Goal: Obtain resource: Download file/media

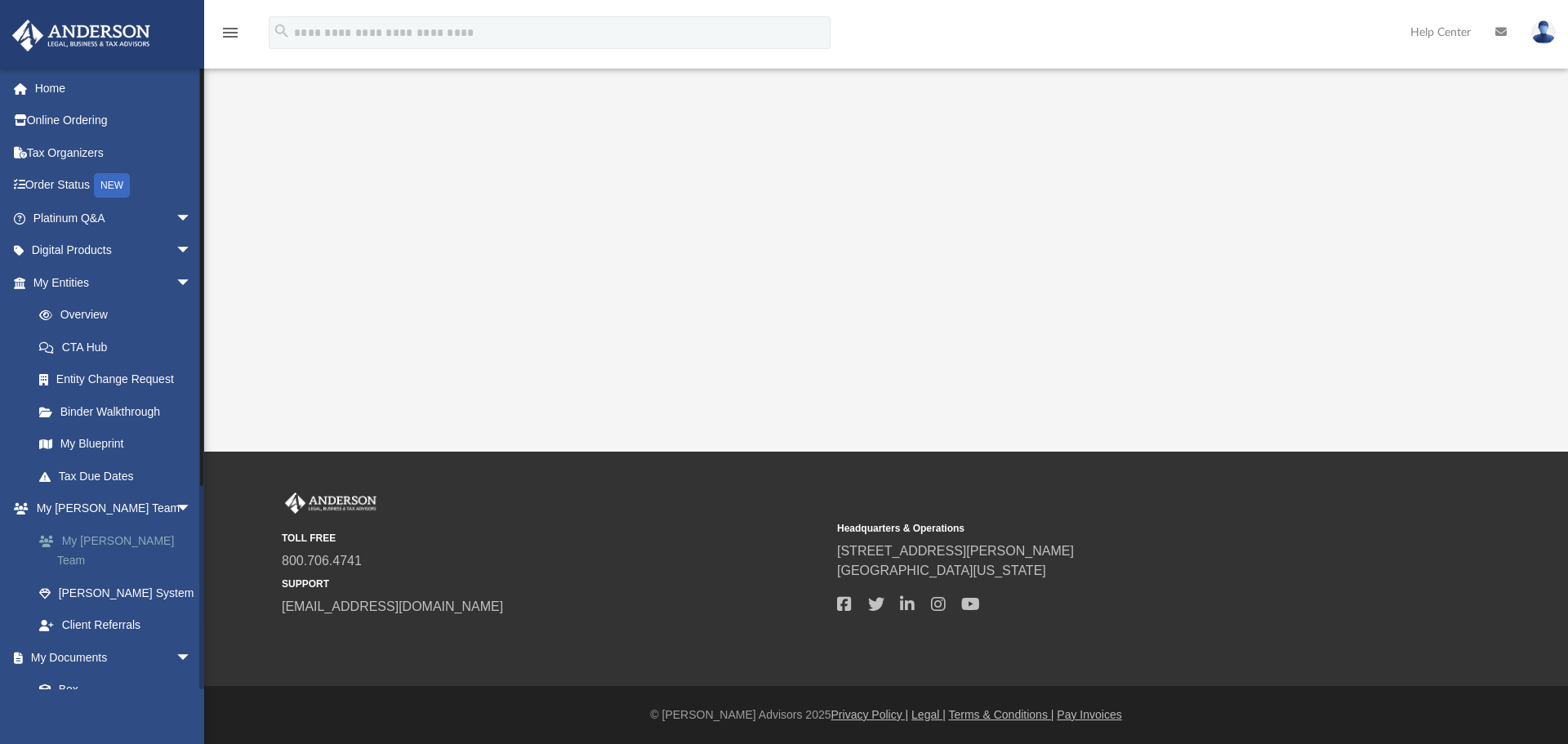
click at [121, 534] on link "My [PERSON_NAME] Team" at bounding box center [119, 549] width 194 height 52
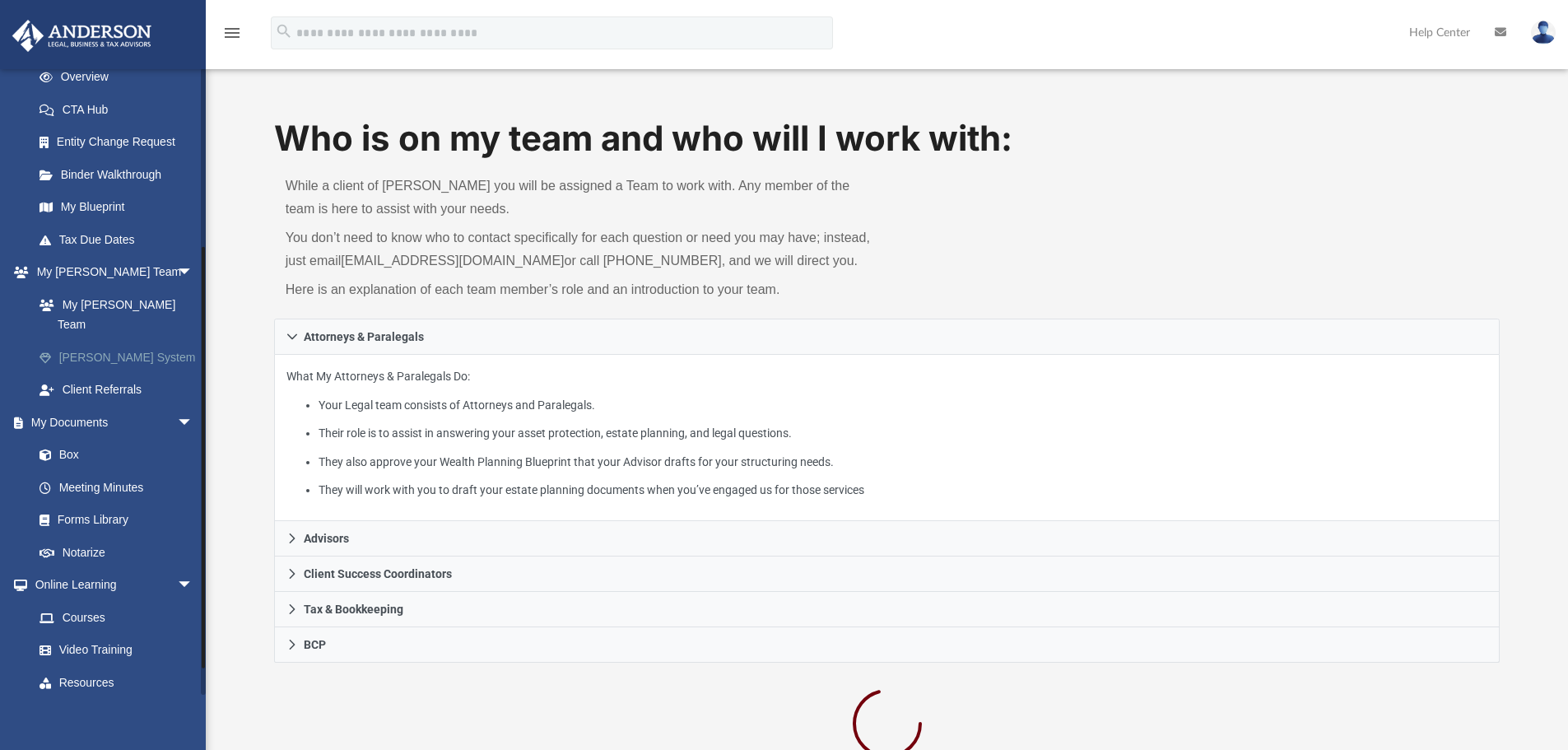
scroll to position [293, 0]
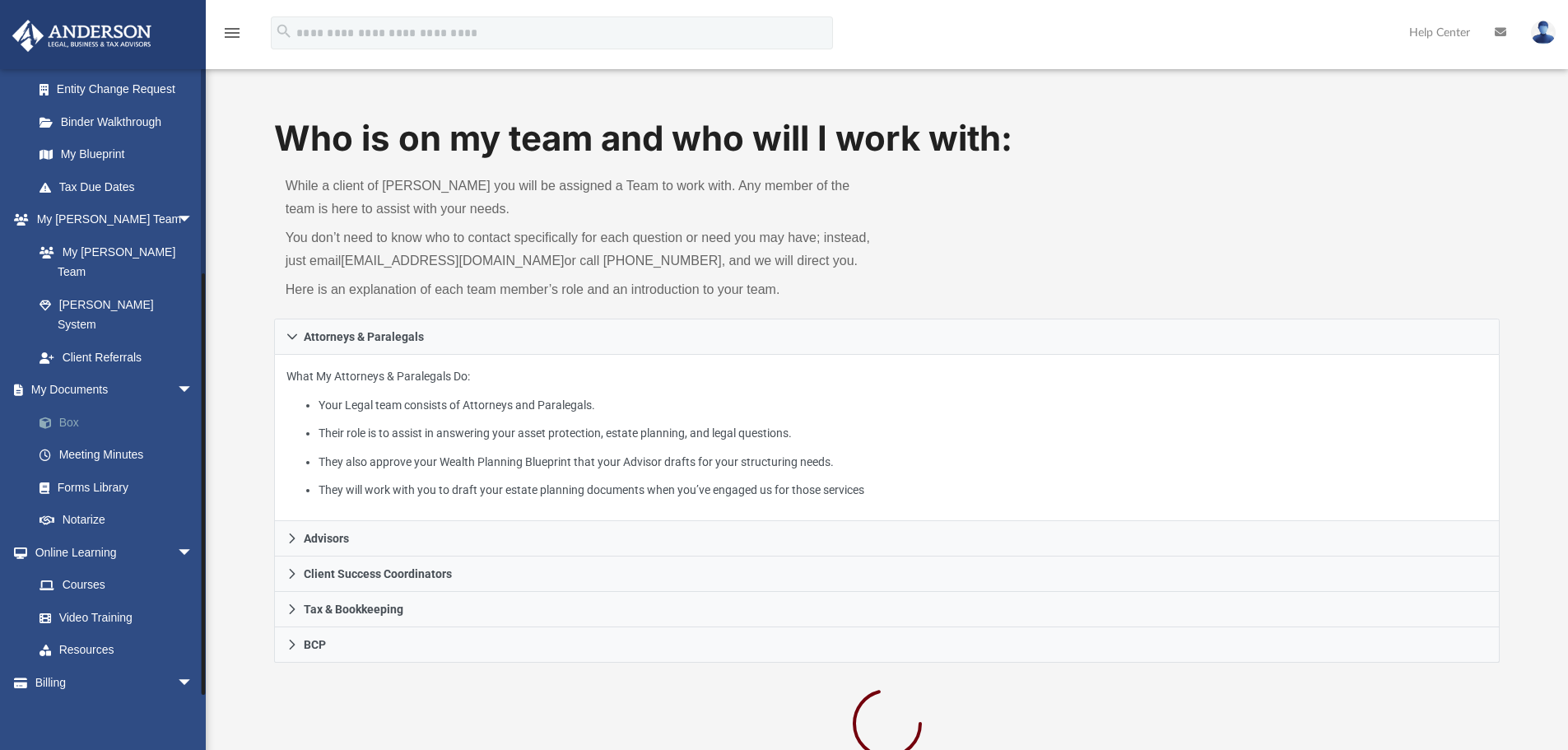
click at [83, 406] on link "Box" at bounding box center [120, 422] width 195 height 33
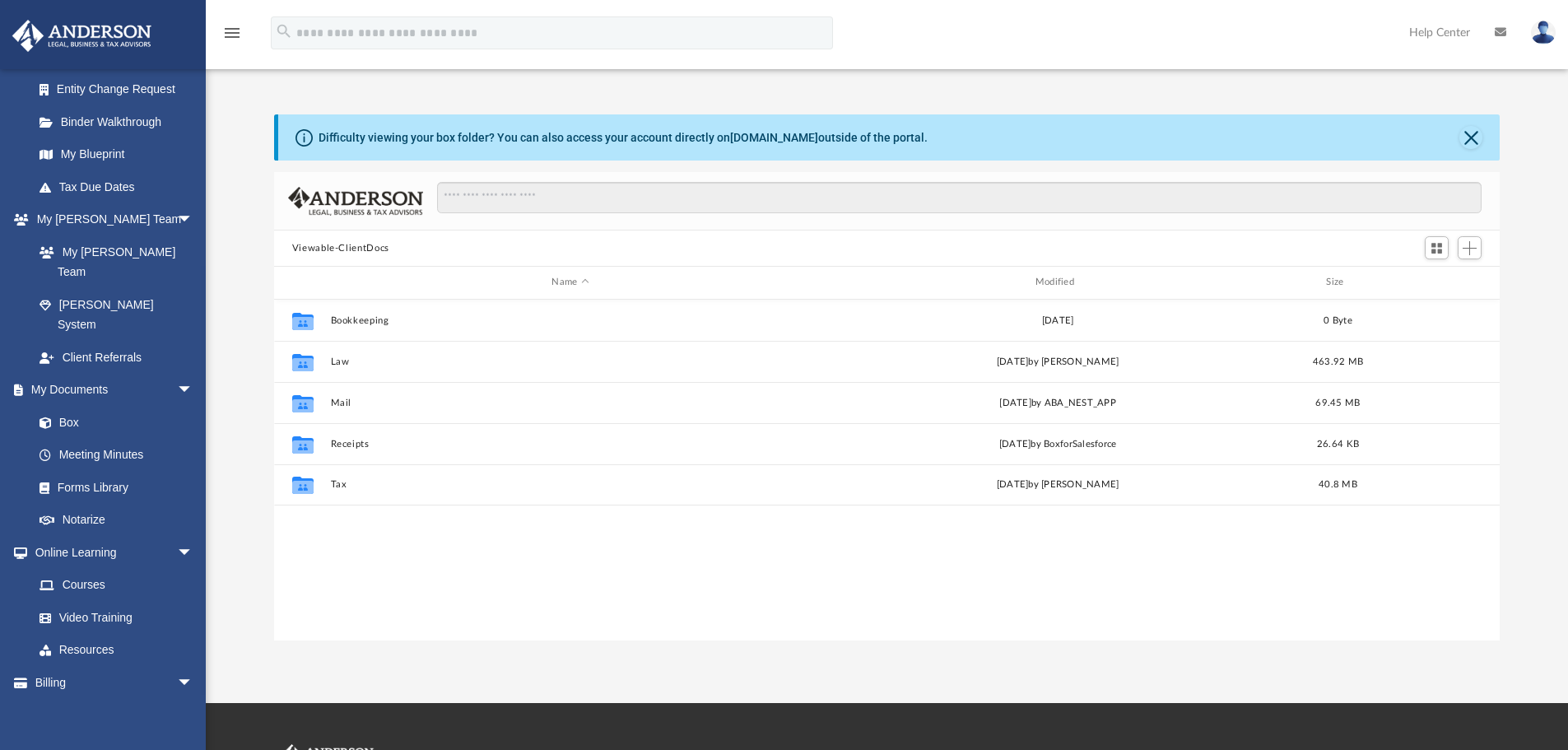
scroll to position [362, 1213]
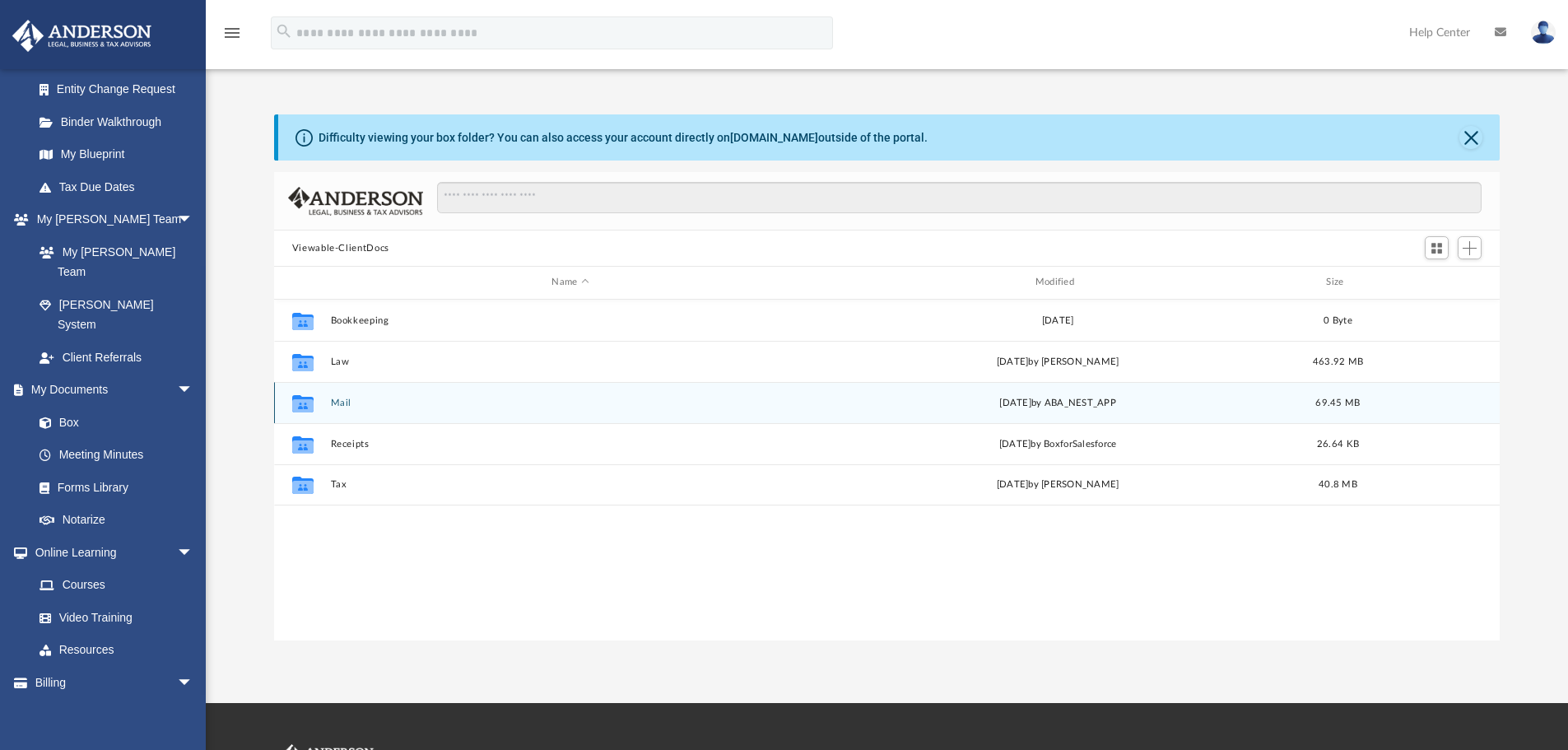
click at [341, 408] on button "Mail" at bounding box center [569, 402] width 480 height 11
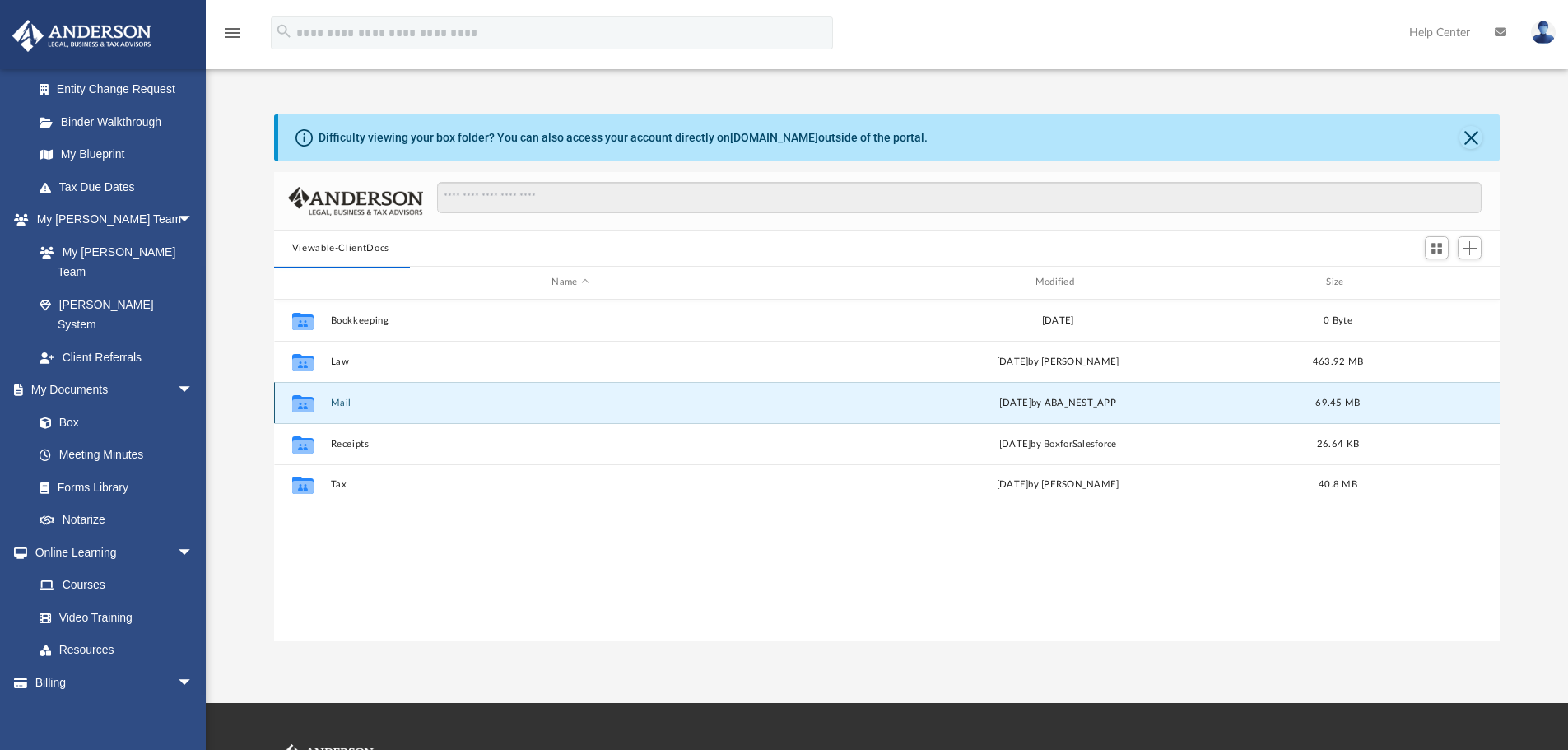
click at [340, 402] on button "Mail" at bounding box center [569, 402] width 480 height 11
click at [348, 402] on button "Mail" at bounding box center [569, 402] width 480 height 11
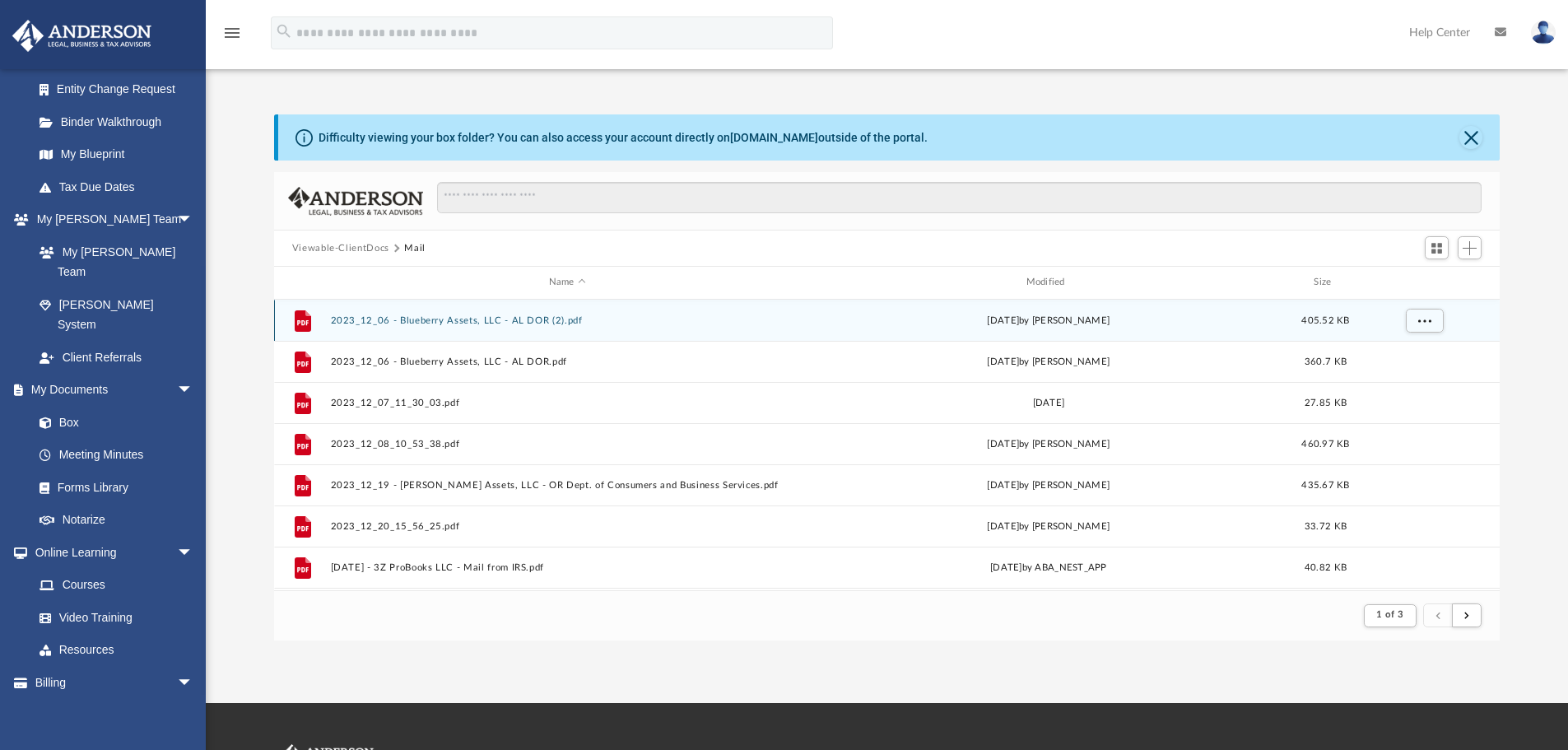
scroll to position [311, 1213]
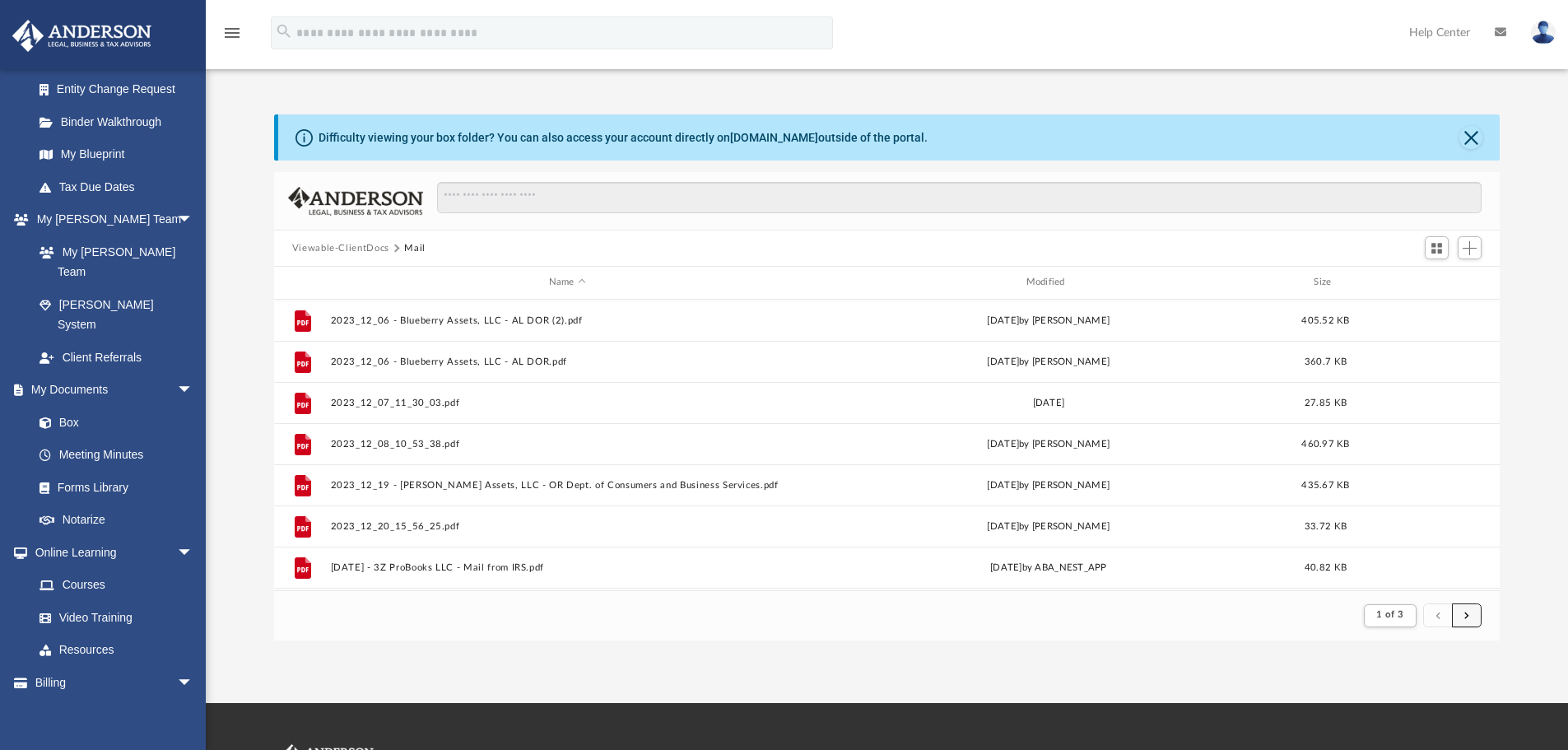
click at [1465, 613] on button "submit" at bounding box center [1466, 614] width 30 height 24
click at [1465, 613] on span "submit" at bounding box center [1466, 614] width 5 height 9
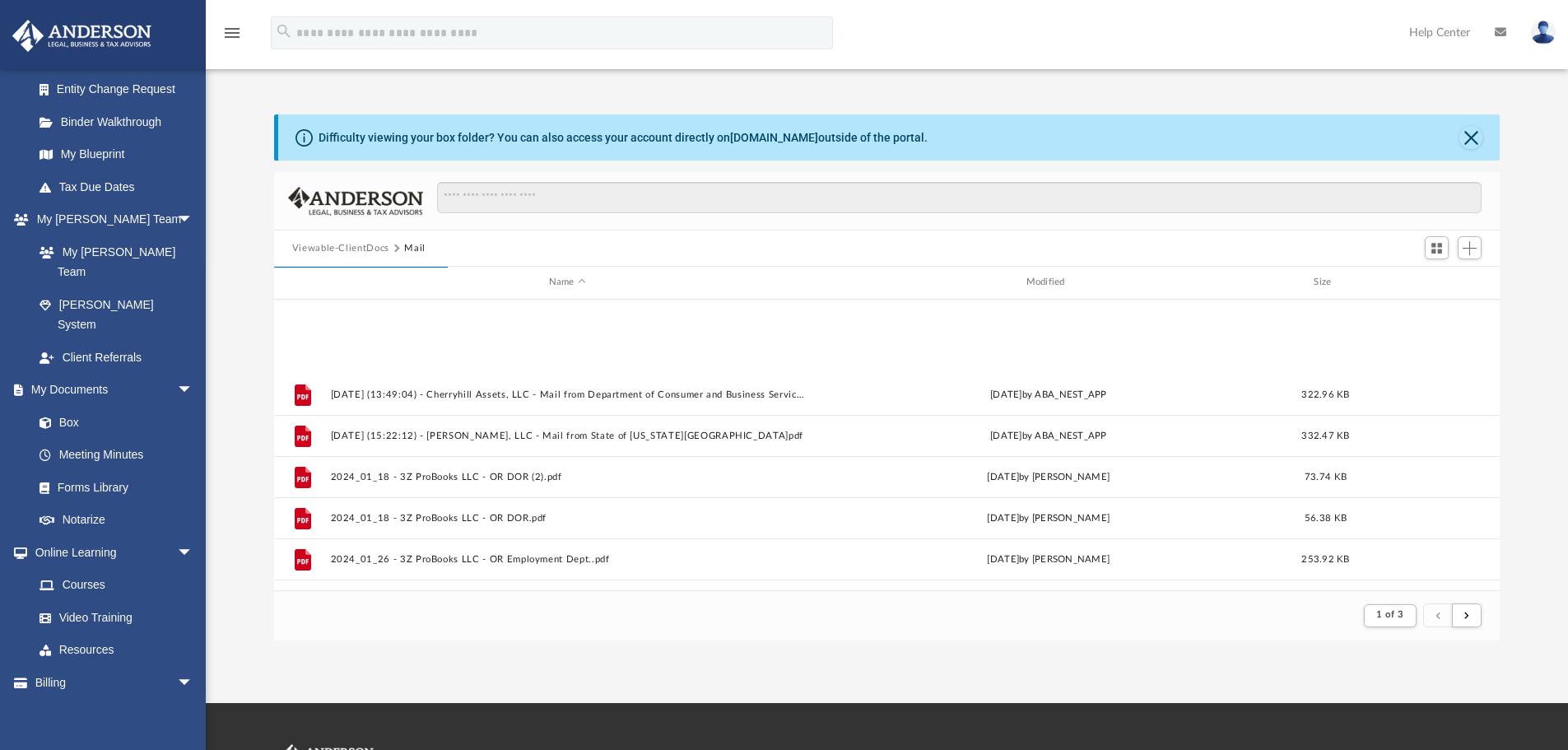
scroll to position [1766, 0]
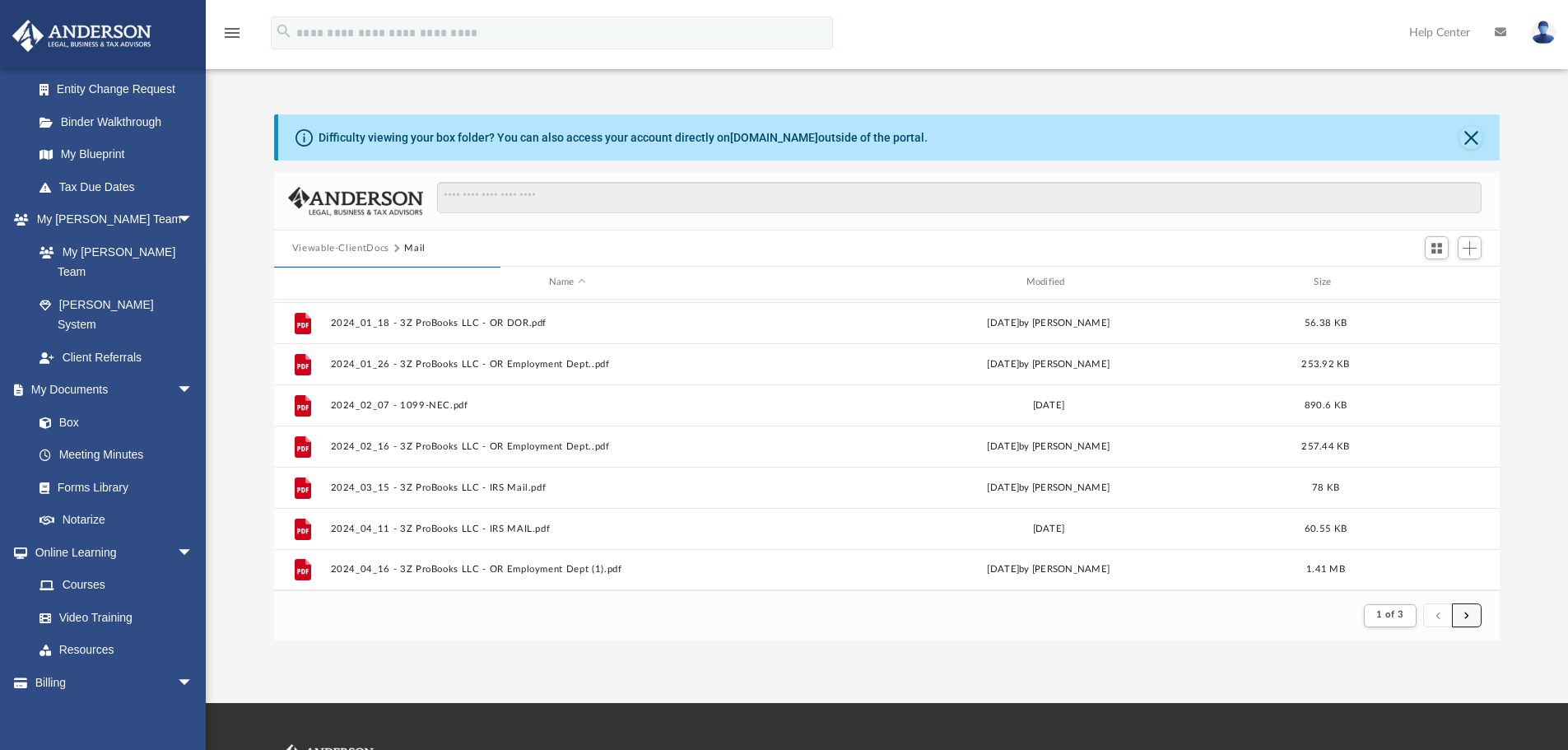
click at [1475, 612] on button "submit" at bounding box center [1466, 614] width 30 height 24
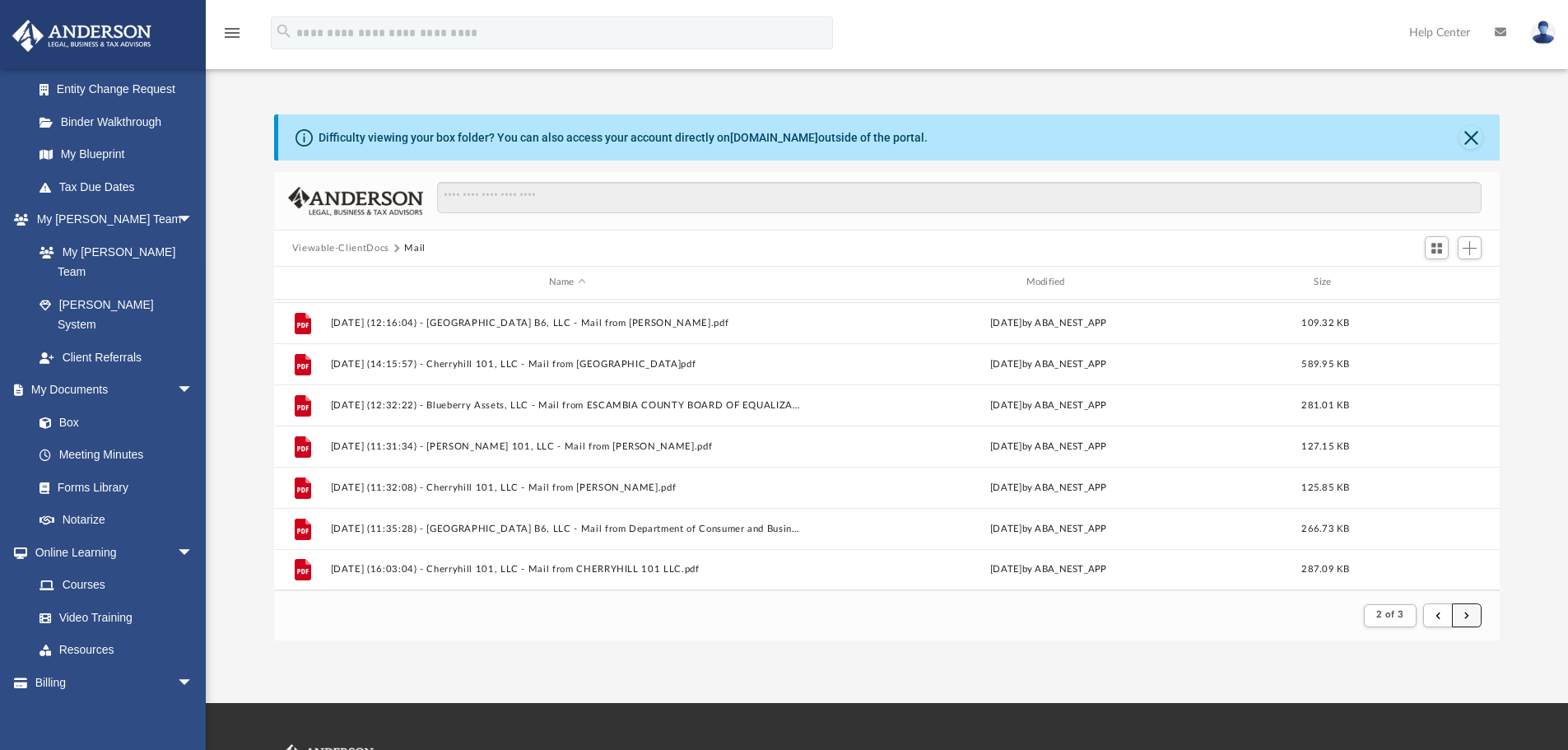
click at [1469, 614] on span "submit" at bounding box center [1466, 614] width 5 height 9
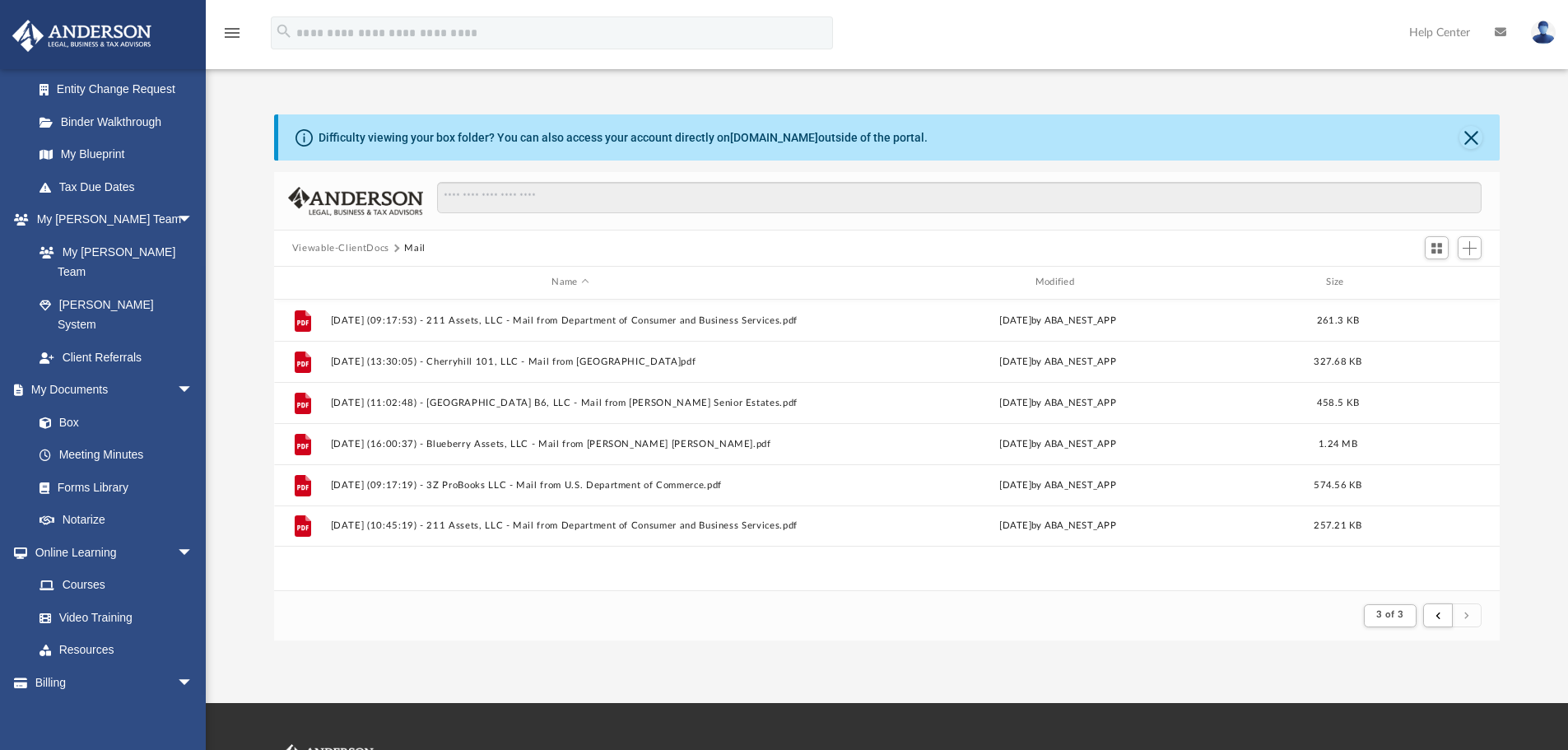
scroll to position [0, 0]
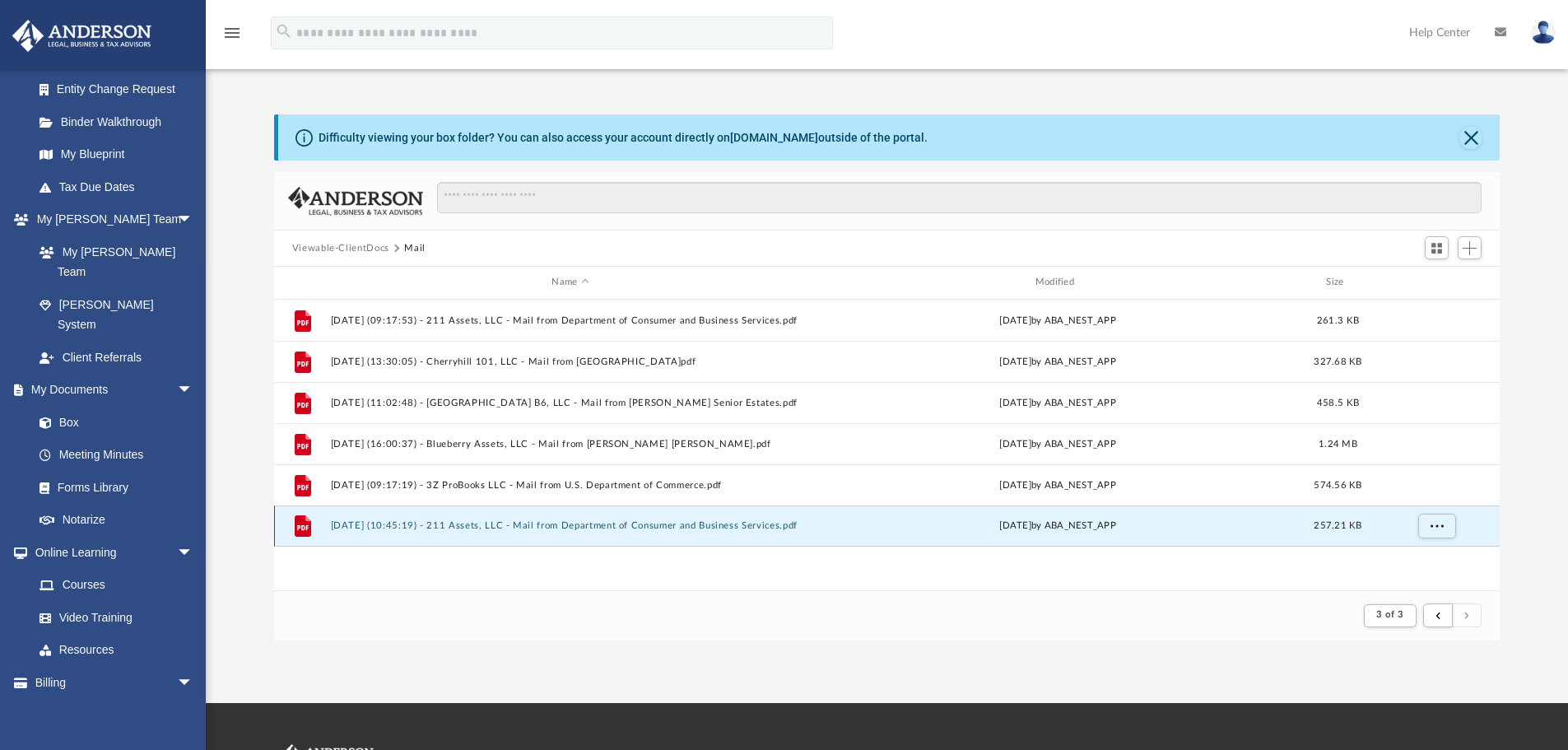
click at [550, 526] on button "[DATE] (10:45:19) - 211 Assets, LLC - Mail from Department of Consumer and Busi…" at bounding box center [569, 525] width 480 height 11
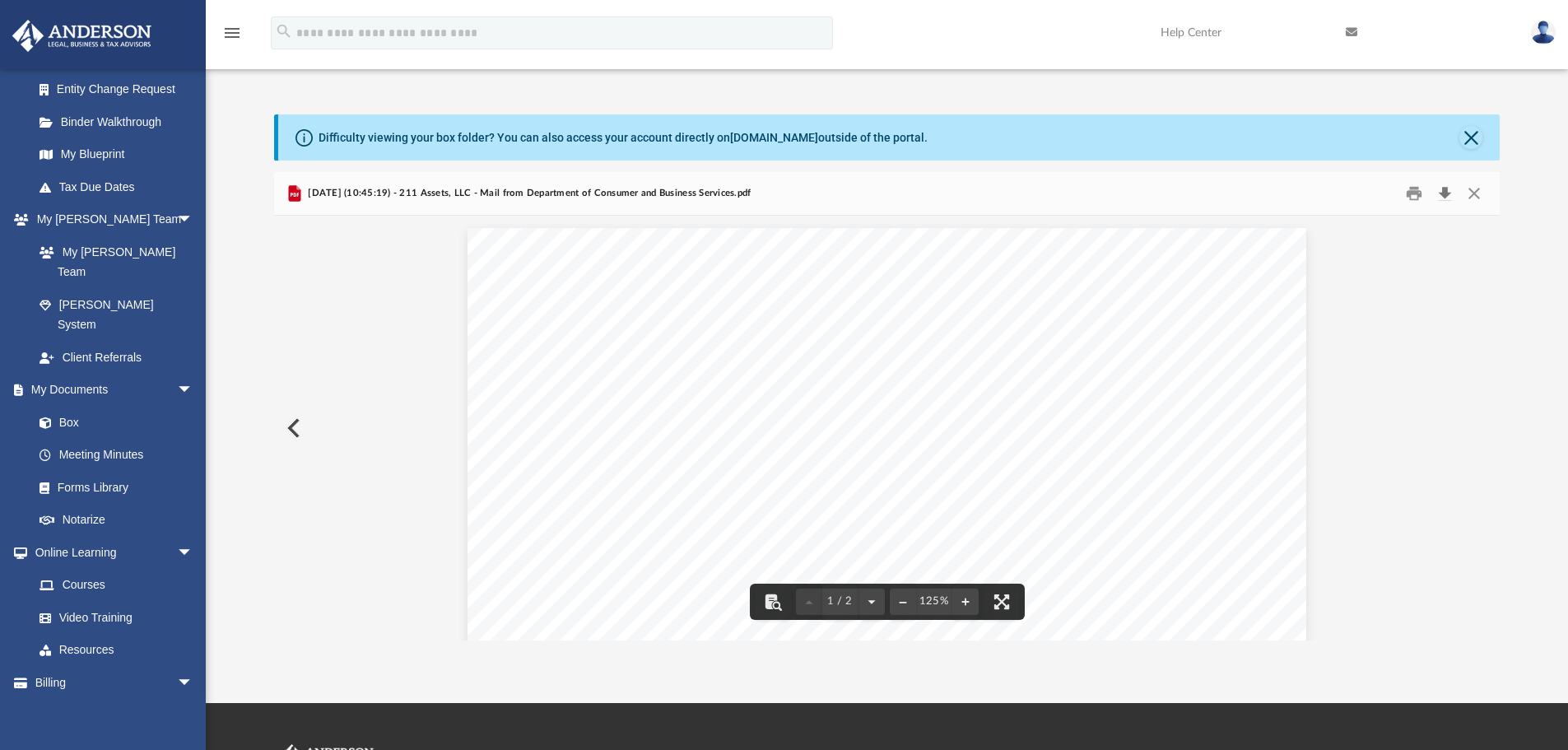
click at [1449, 195] on button "Download" at bounding box center [1444, 193] width 30 height 26
click at [1467, 195] on button "Close" at bounding box center [1474, 193] width 30 height 26
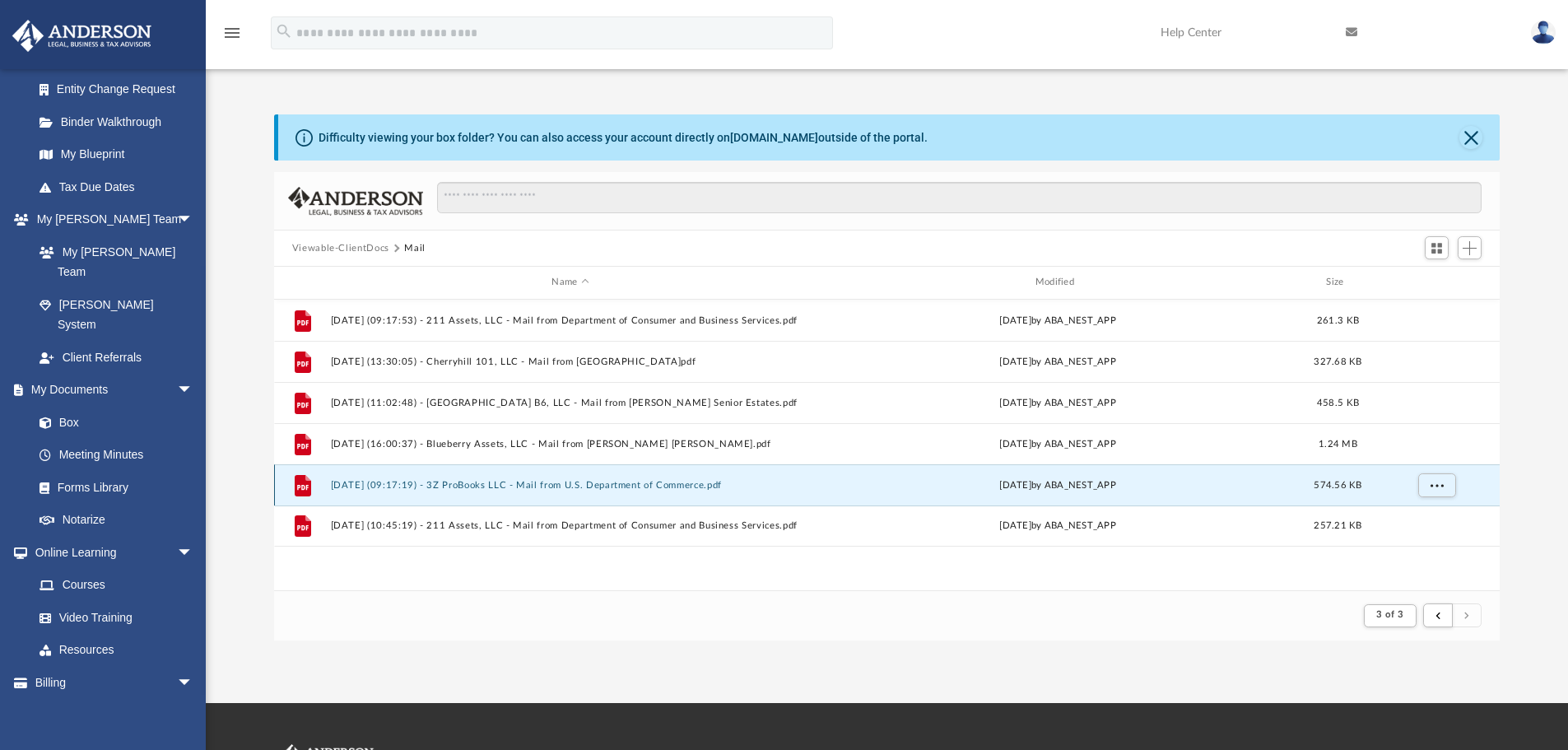
click at [658, 490] on button "[DATE] (09:17:19) - 3Z ProBooks LLC - Mail from U.S. Department of Commerce.pdf" at bounding box center [569, 485] width 480 height 11
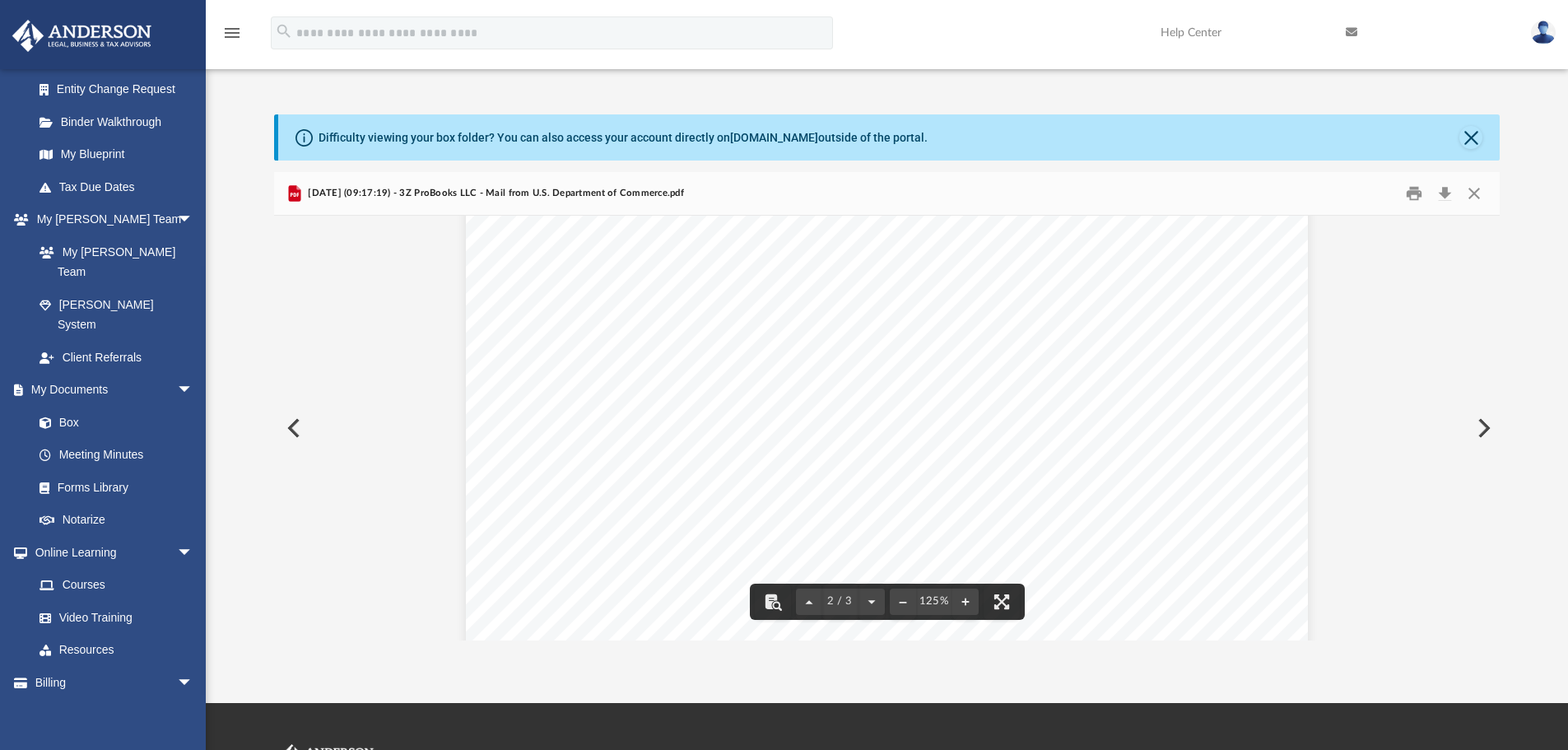
scroll to position [1316, 0]
click at [1444, 191] on button "Download" at bounding box center [1444, 193] width 30 height 26
click at [1478, 193] on button "Close" at bounding box center [1474, 193] width 30 height 26
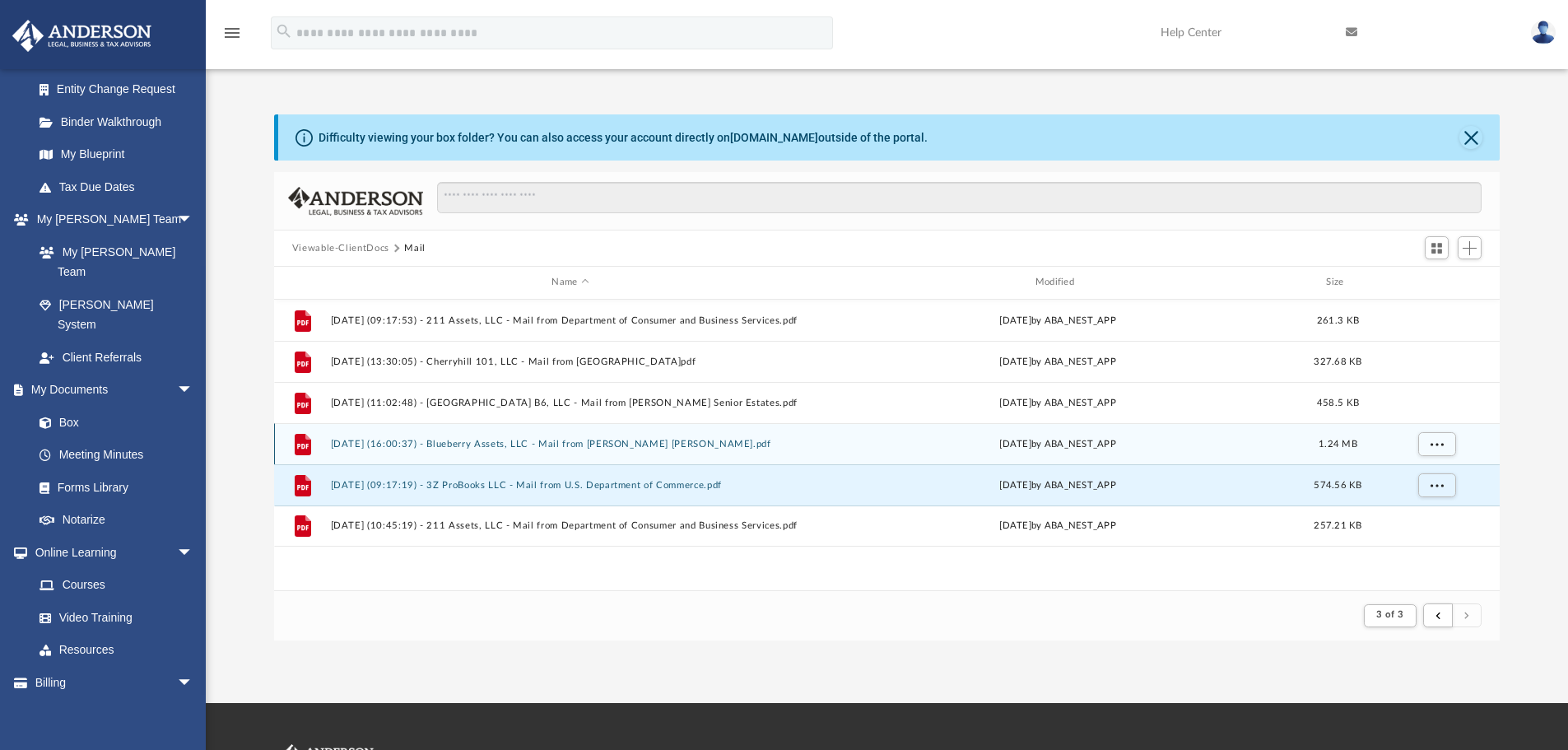
click at [602, 445] on button "[DATE] (16:00:37) - Blueberry Assets, LLC - Mail from [PERSON_NAME] [PERSON_NAM…" at bounding box center [569, 443] width 480 height 11
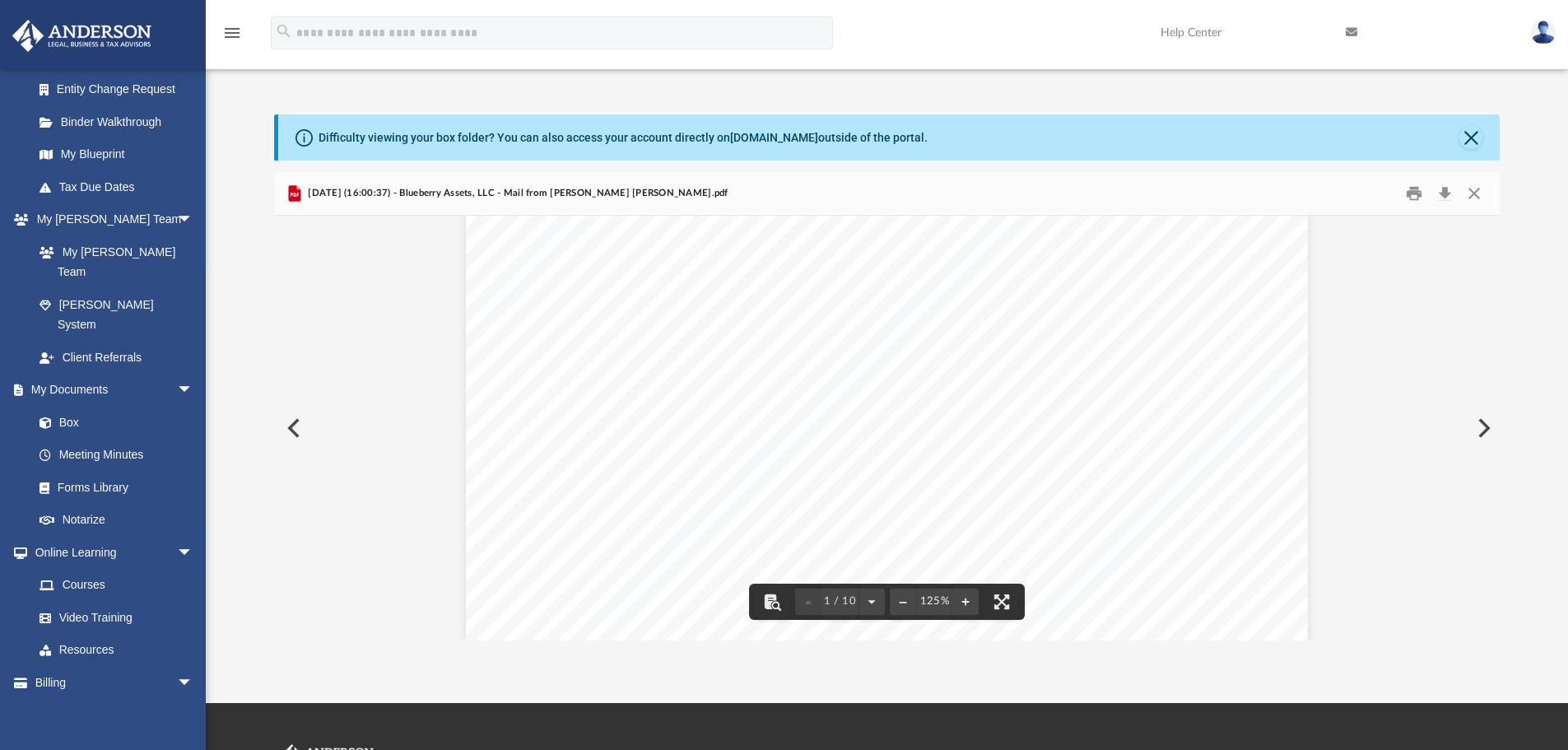
scroll to position [0, 0]
click at [1473, 187] on button "Close" at bounding box center [1474, 193] width 30 height 26
